Goal: Information Seeking & Learning: Compare options

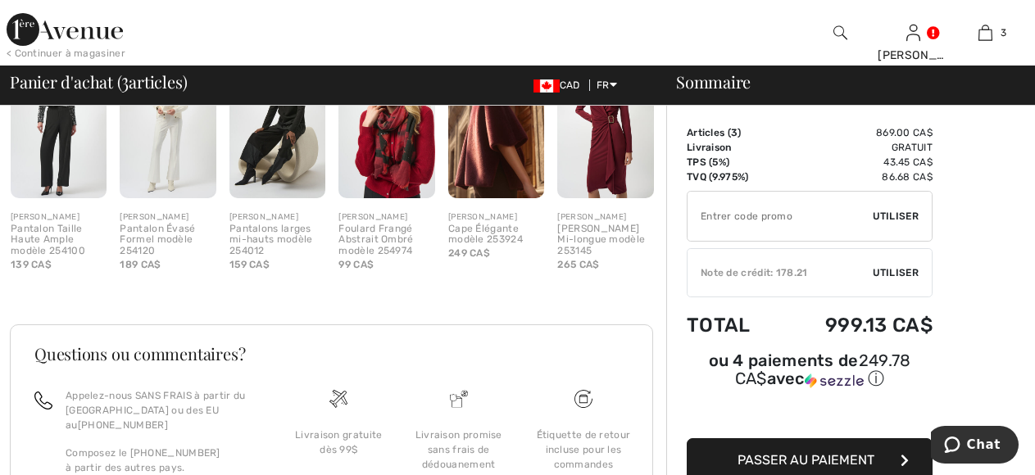
scroll to position [584, 0]
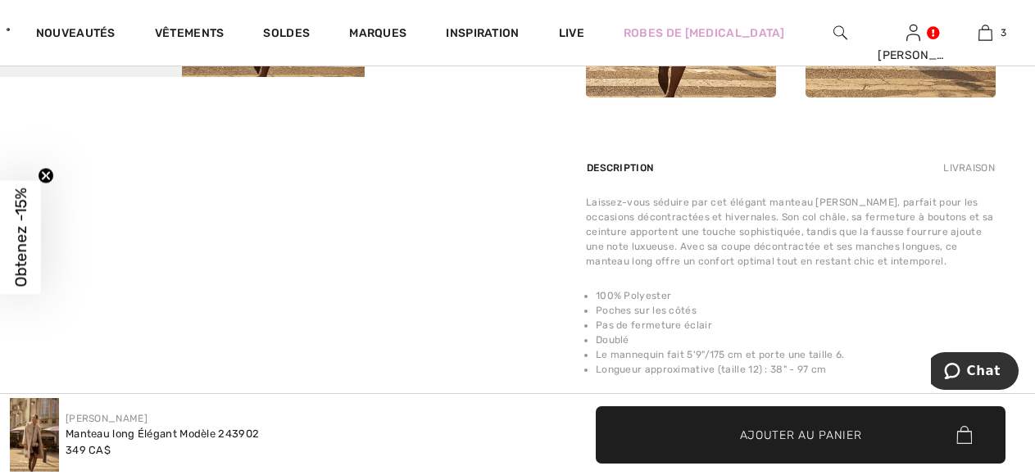
scroll to position [1065, 0]
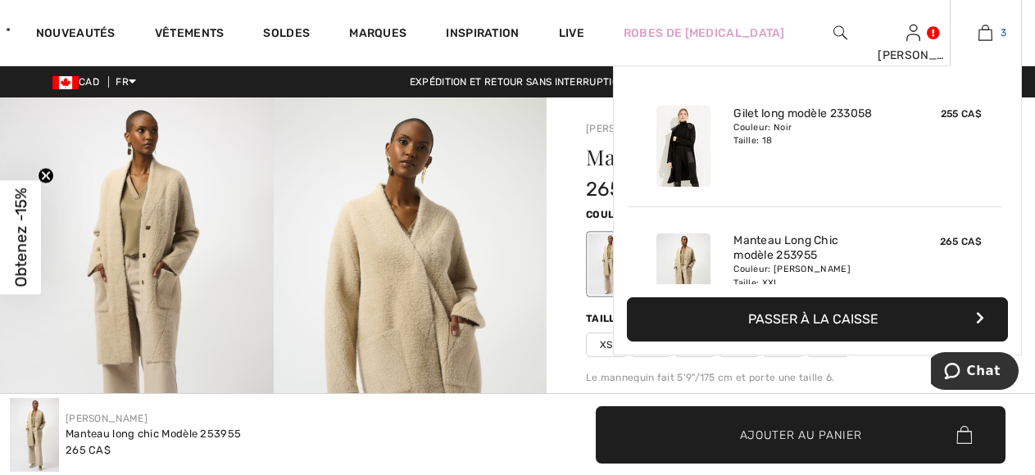
click at [984, 36] on img at bounding box center [985, 33] width 14 height 20
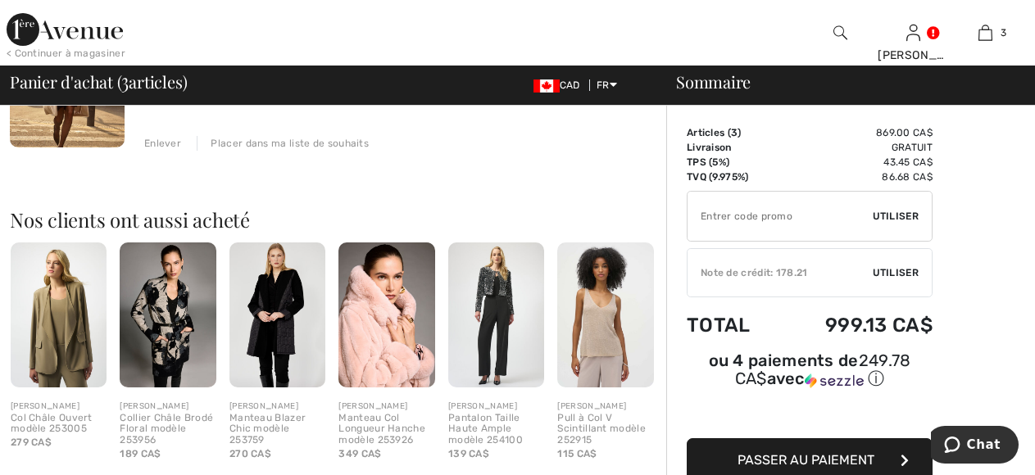
scroll to position [655, 0]
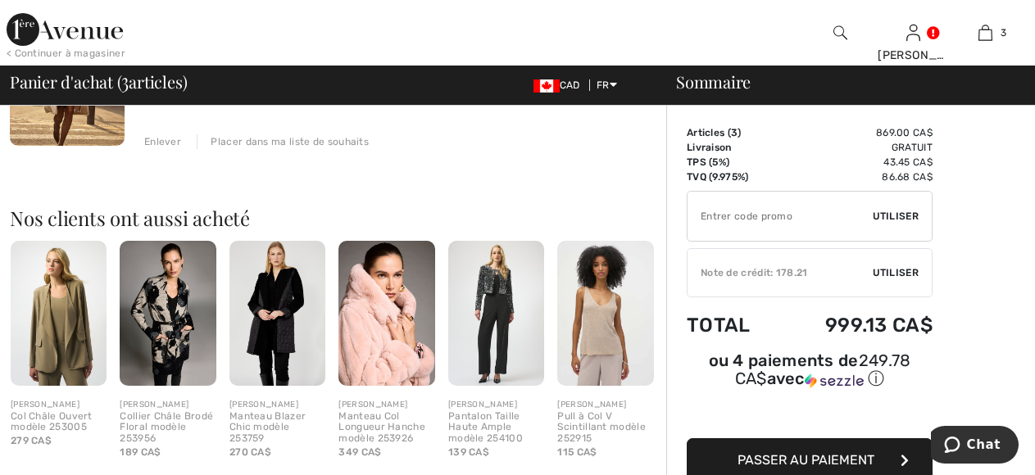
click at [158, 135] on div "Enlever" at bounding box center [162, 141] width 37 height 15
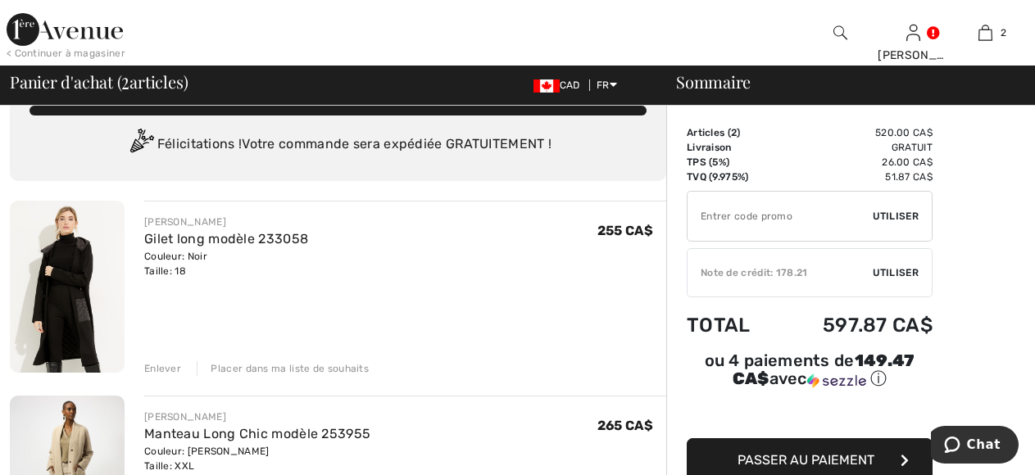
scroll to position [0, 0]
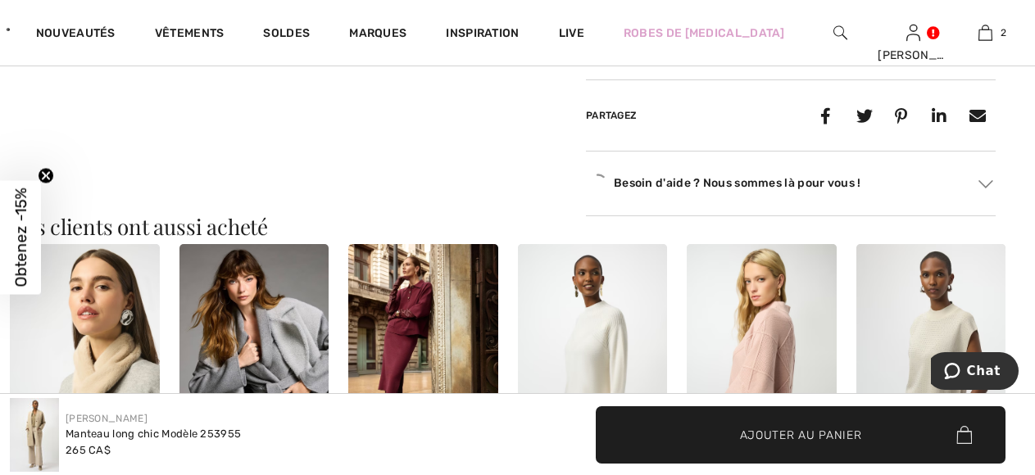
scroll to position [1475, 0]
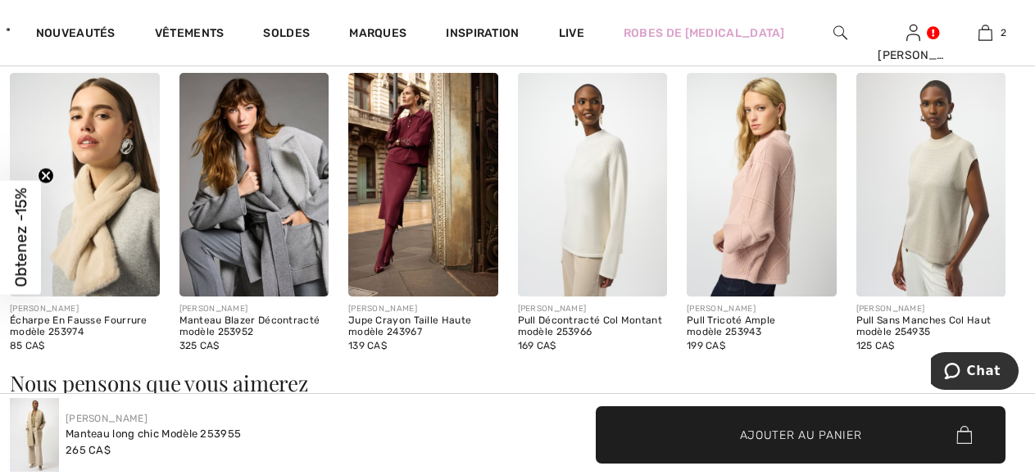
click at [398, 319] on div "Jupe Crayon Taille Haute modèle 243967" at bounding box center [423, 326] width 150 height 23
drag, startPoint x: 405, startPoint y: 321, endPoint x: 404, endPoint y: 312, distance: 9.0
click at [405, 318] on div "JOSEPH RIBKOFF Jupe Crayon Taille Haute modèle 243967 139 CA$" at bounding box center [423, 328] width 150 height 50
click at [404, 312] on div "[PERSON_NAME]" at bounding box center [423, 309] width 150 height 12
click at [400, 130] on img at bounding box center [423, 185] width 150 height 224
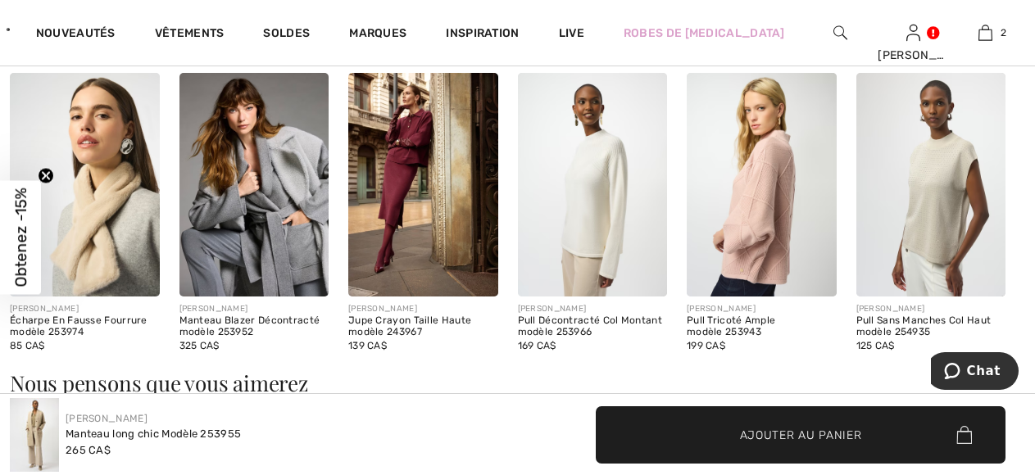
click at [400, 130] on img at bounding box center [423, 185] width 150 height 224
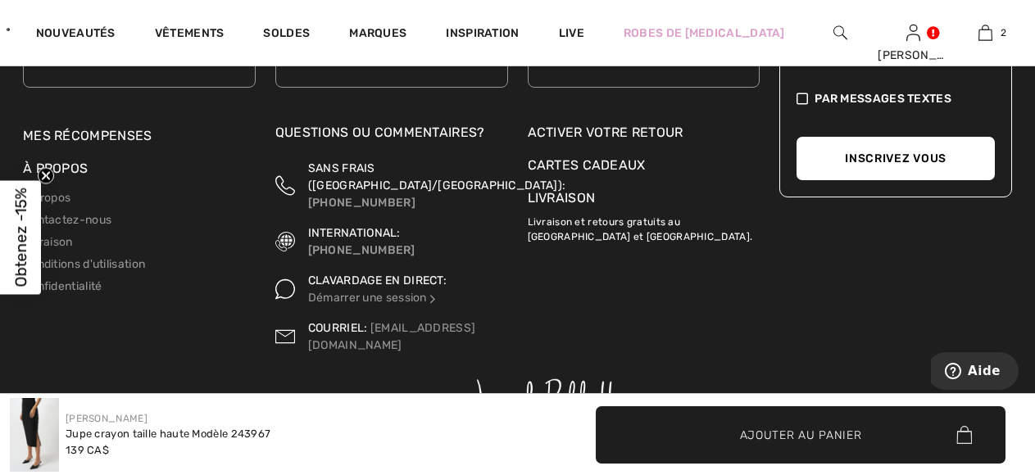
scroll to position [3391, 0]
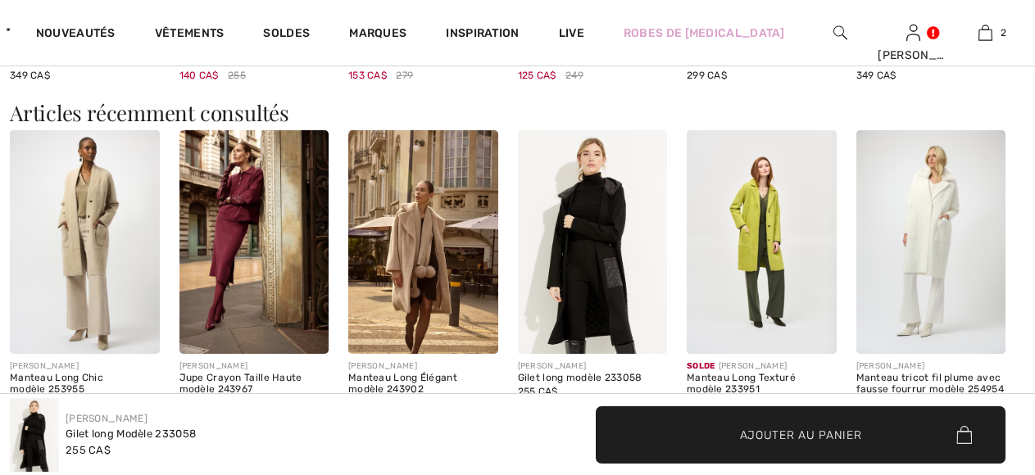
checkbox input "true"
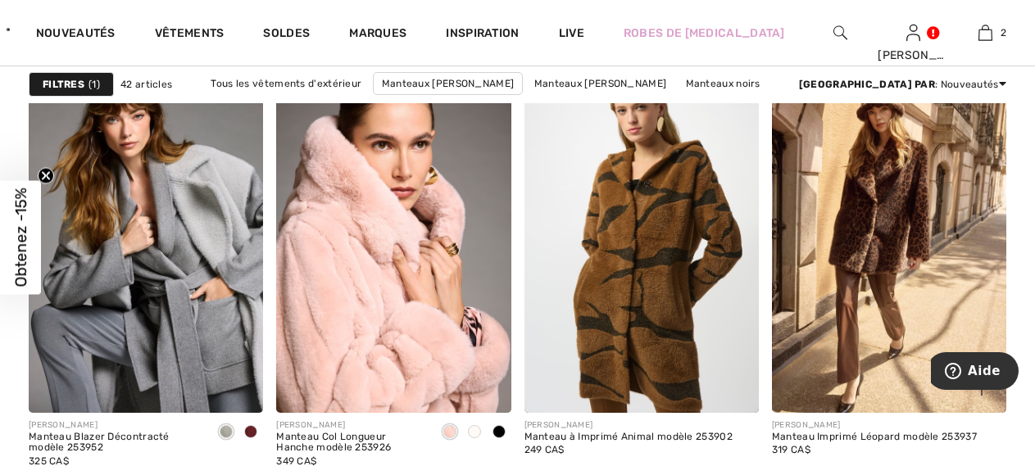
scroll to position [1475, 0]
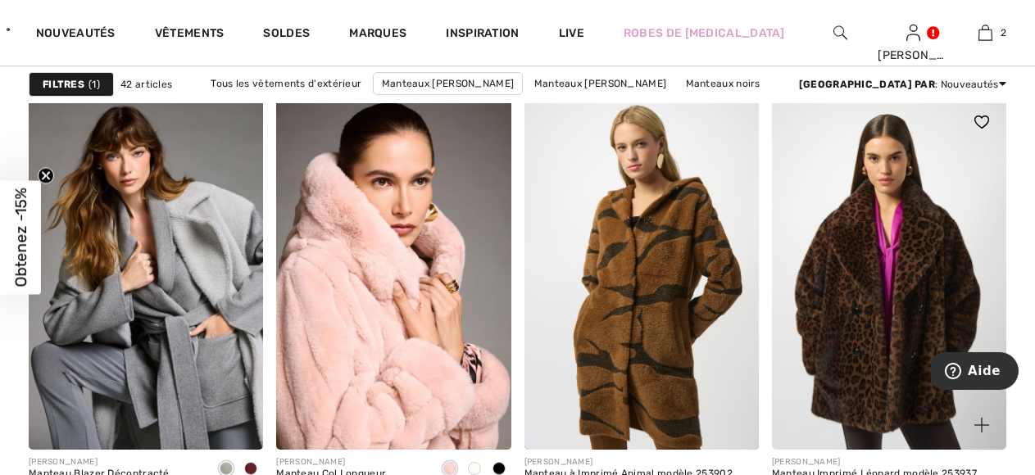
click at [875, 296] on img at bounding box center [889, 272] width 234 height 351
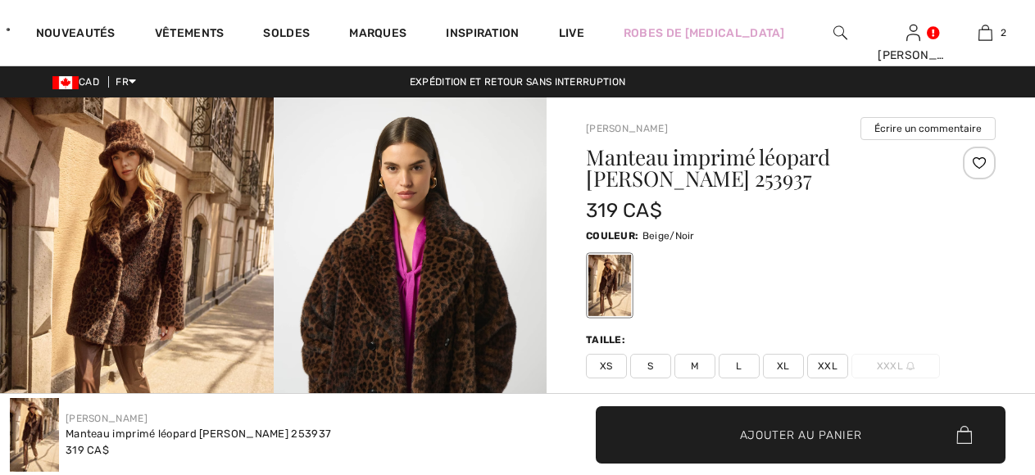
checkbox input "true"
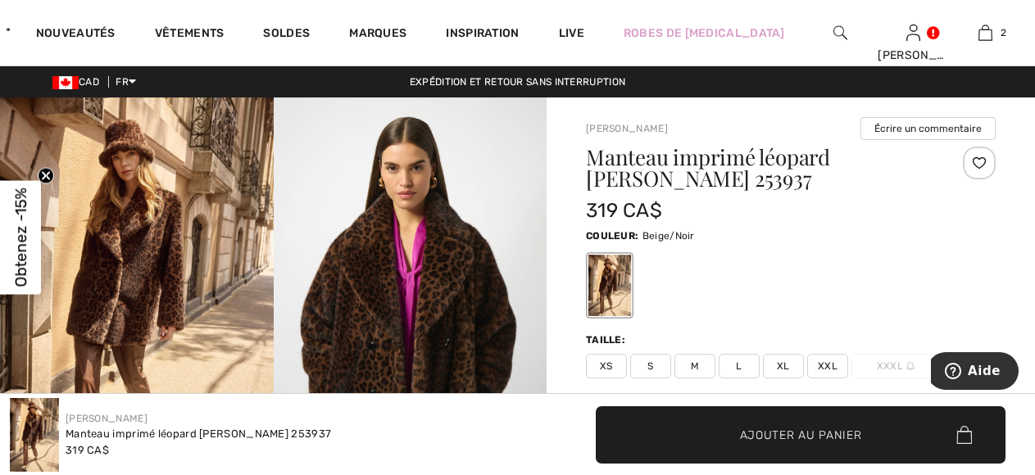
click at [306, 319] on img at bounding box center [411, 302] width 274 height 410
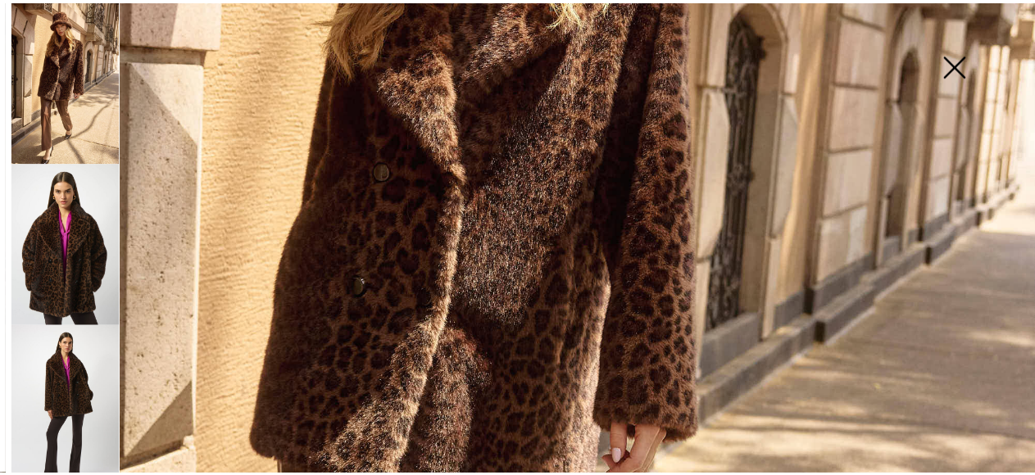
scroll to position [655, 0]
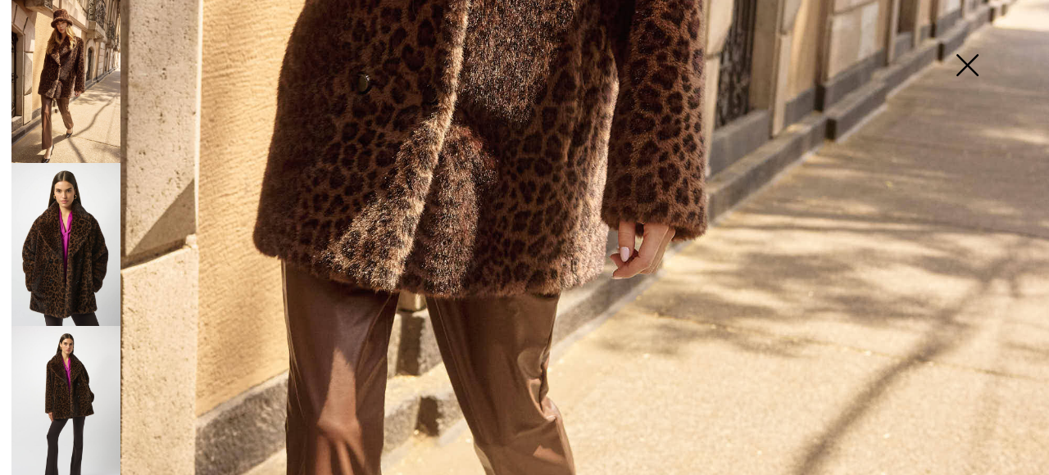
click at [975, 65] on img at bounding box center [967, 67] width 82 height 84
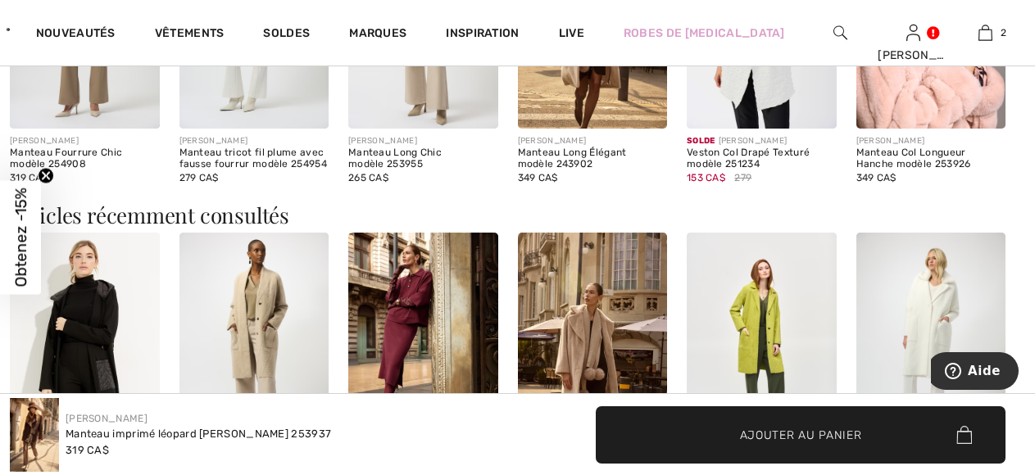
scroll to position [2294, 0]
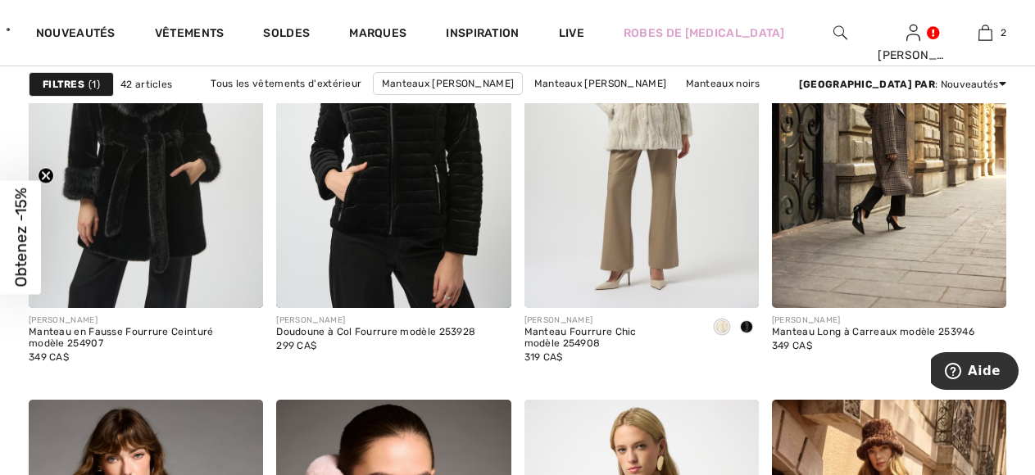
scroll to position [901, 0]
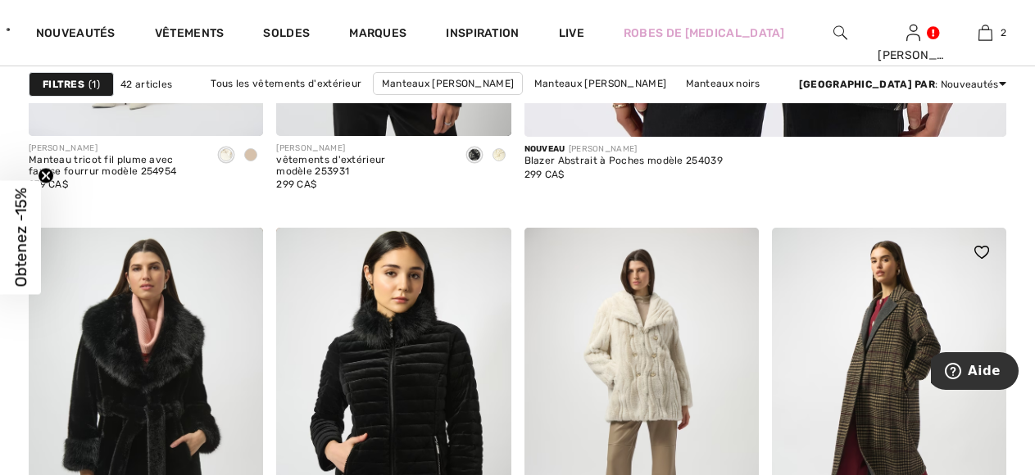
click at [878, 374] on img at bounding box center [889, 403] width 234 height 351
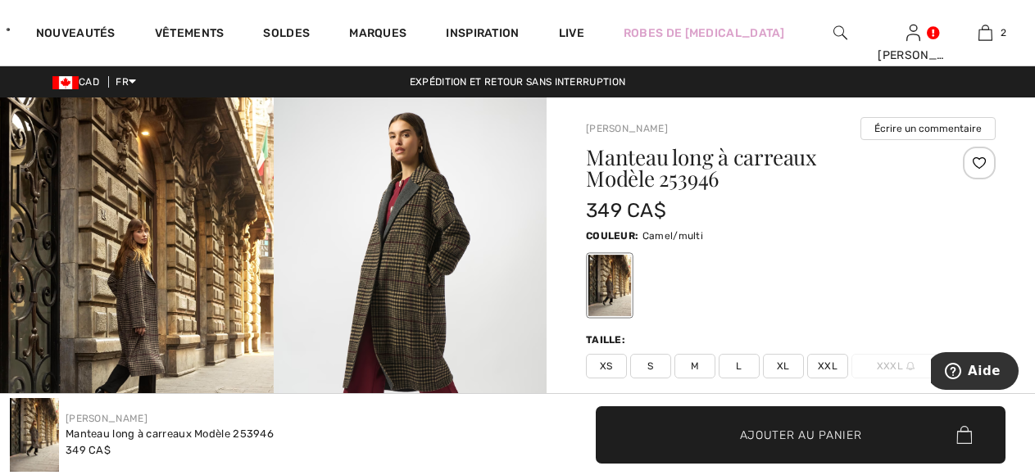
checkbox input "true"
click at [383, 273] on img at bounding box center [411, 302] width 274 height 410
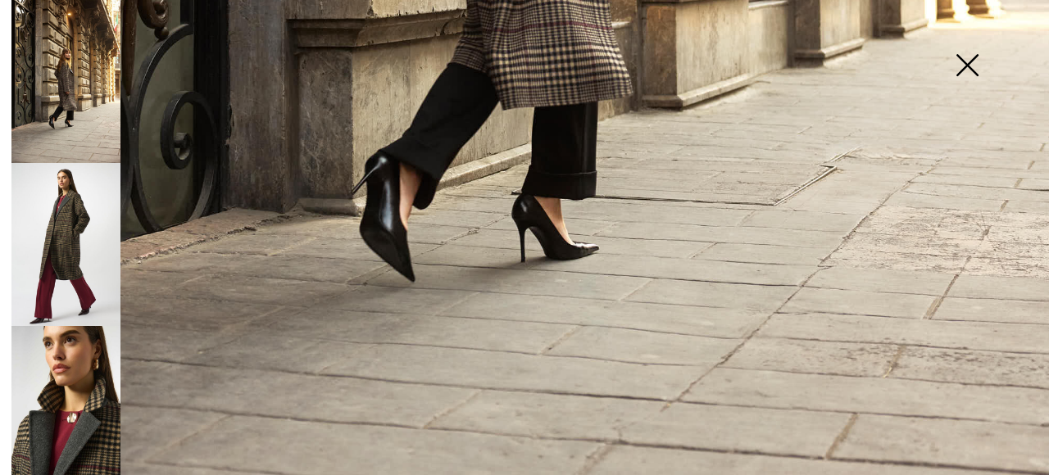
scroll to position [1076, 0]
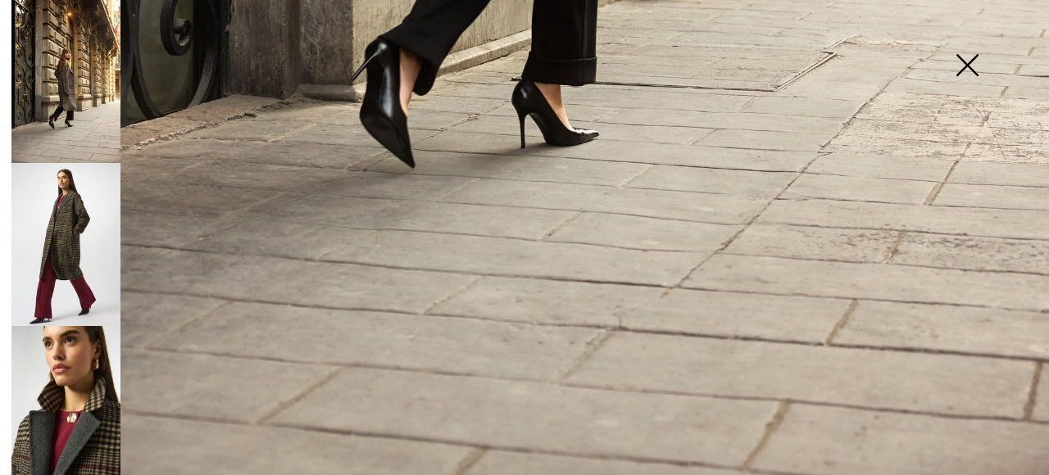
click at [105, 229] on img at bounding box center [65, 244] width 109 height 163
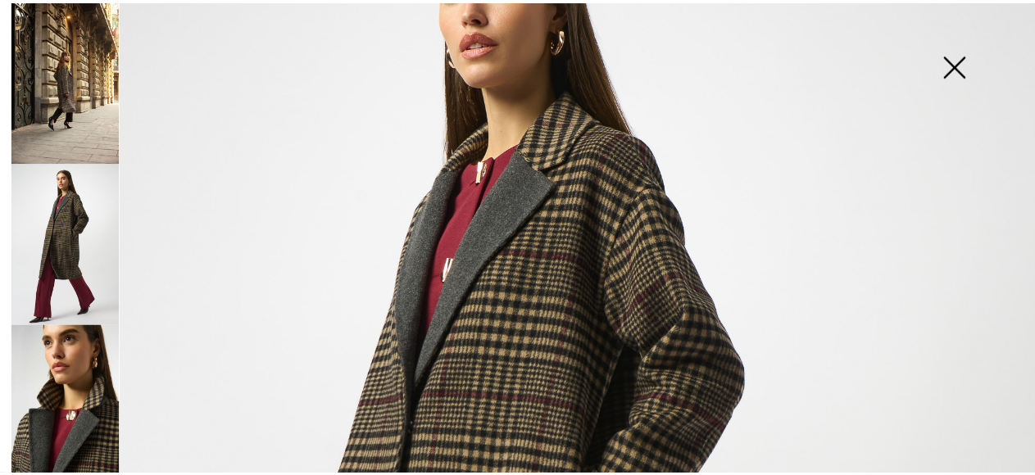
scroll to position [0, 0]
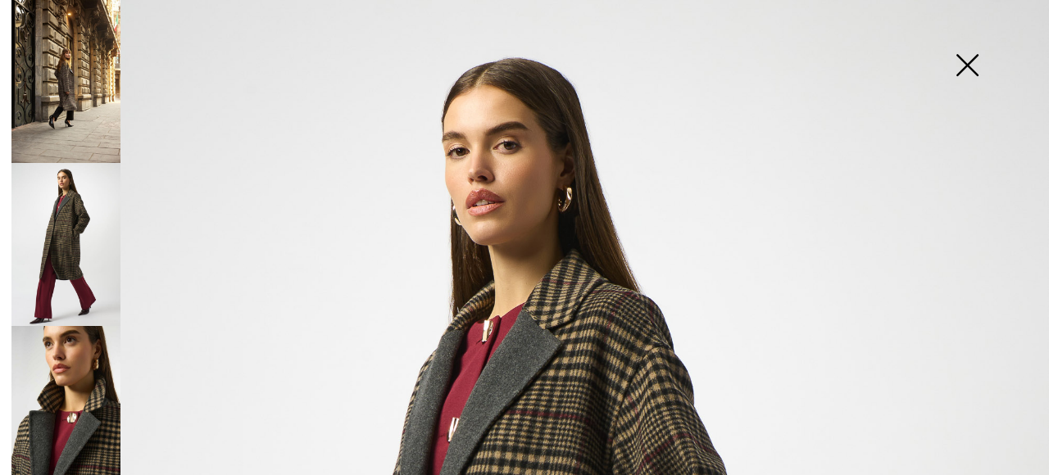
click at [970, 68] on img at bounding box center [967, 67] width 82 height 84
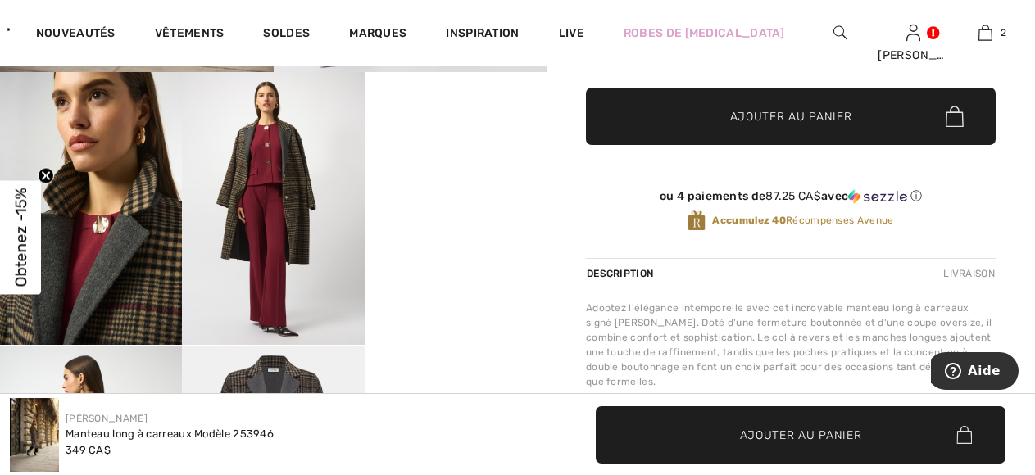
scroll to position [573, 0]
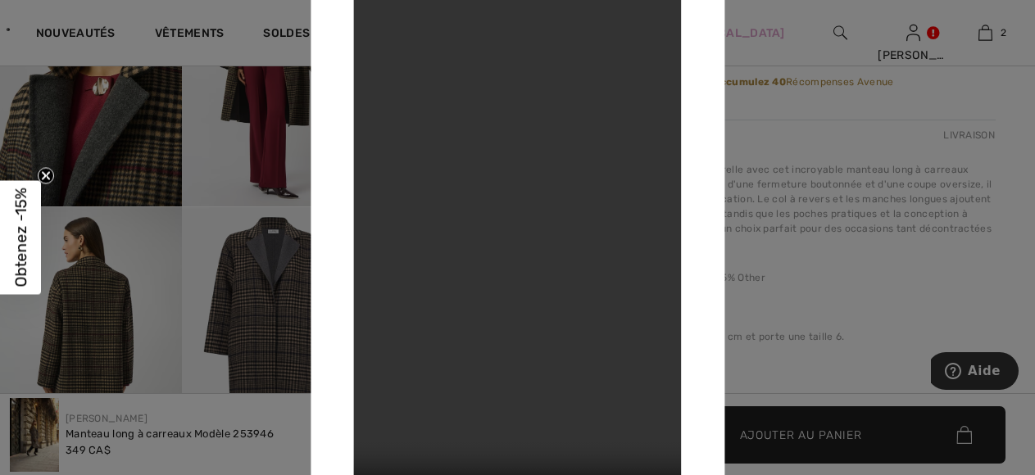
click at [441, 289] on video "Your browser does not support the video tag." at bounding box center [518, 237] width 328 height 582
click at [439, 289] on video "Your browser does not support the video tag." at bounding box center [518, 237] width 328 height 582
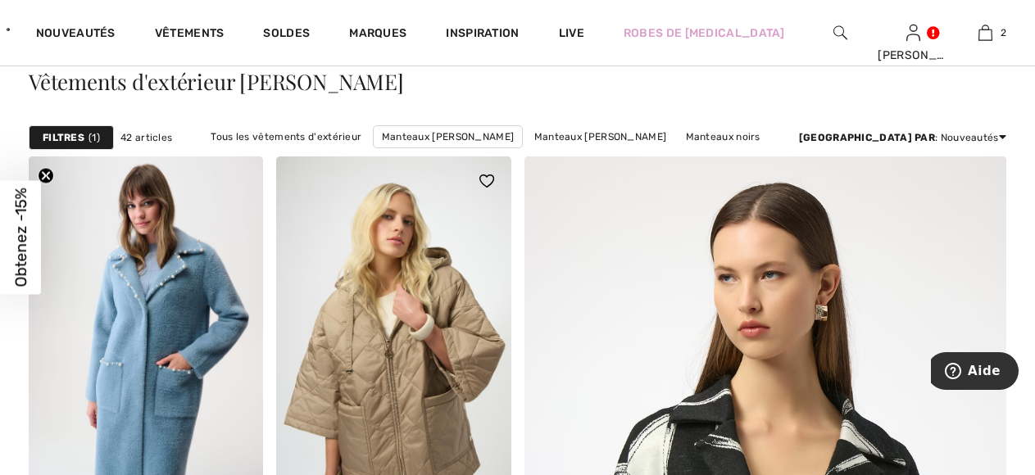
scroll to position [82, 0]
